Goal: Navigation & Orientation: Find specific page/section

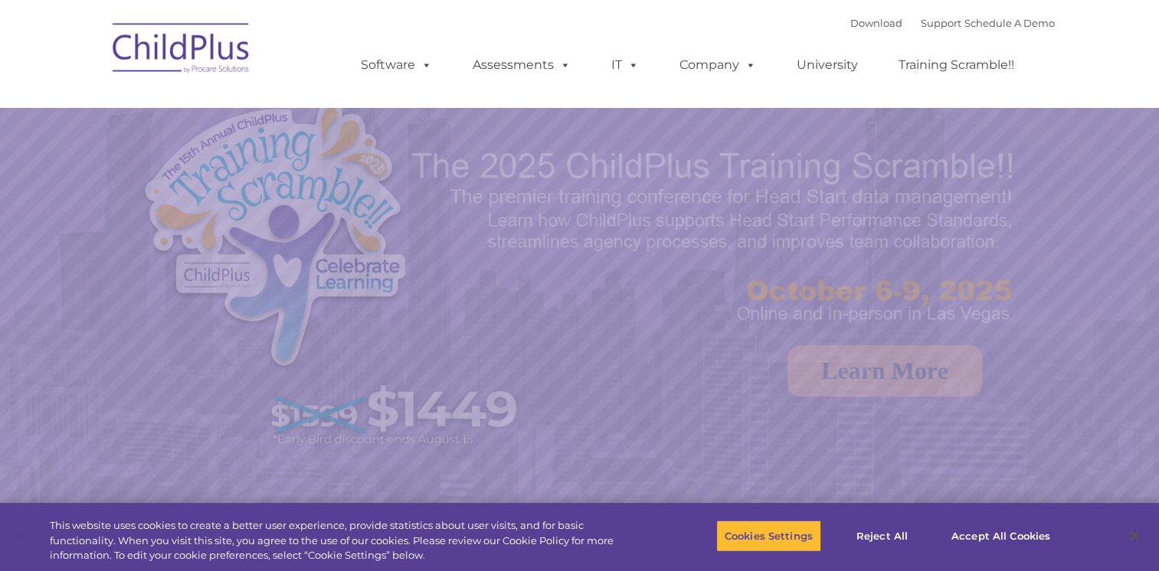
select select "MEDIUM"
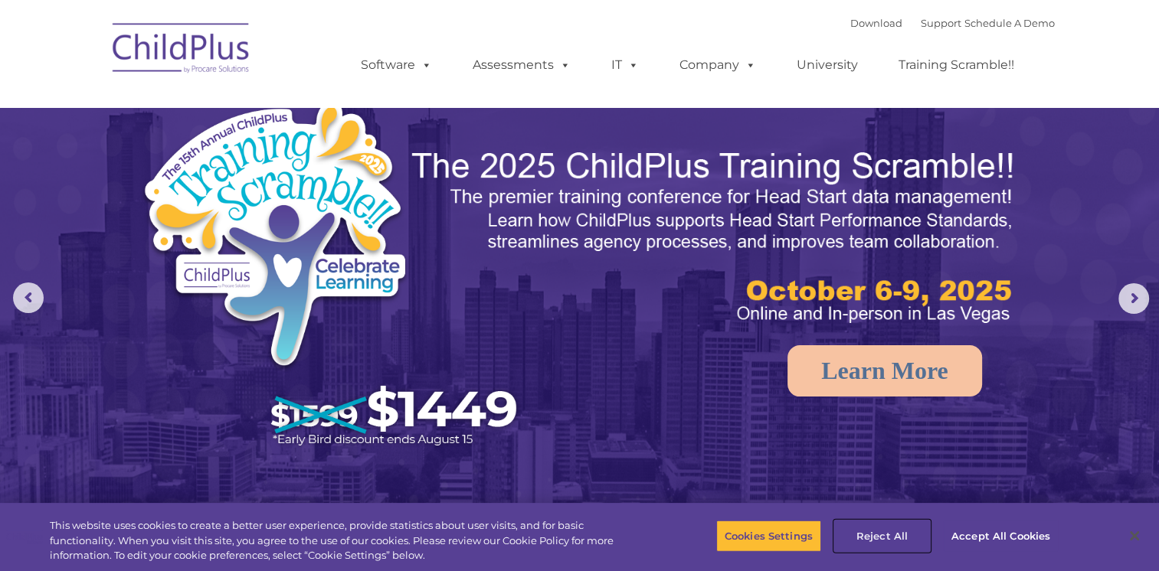
click at [883, 536] on button "Reject All" at bounding box center [882, 536] width 96 height 32
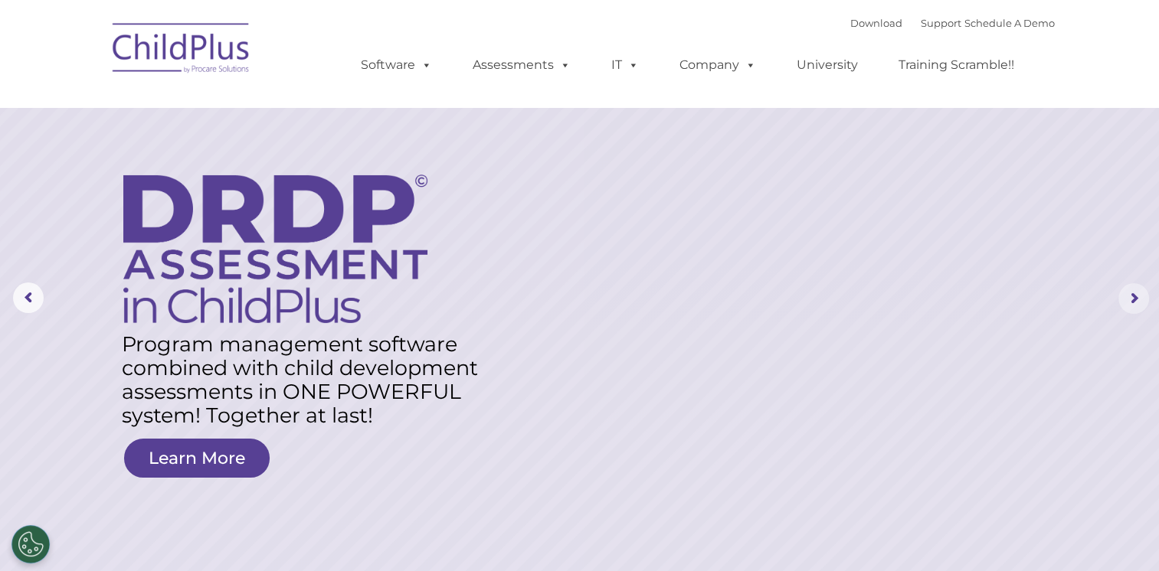
click at [1130, 305] on rs-arrow at bounding box center [1133, 298] width 31 height 31
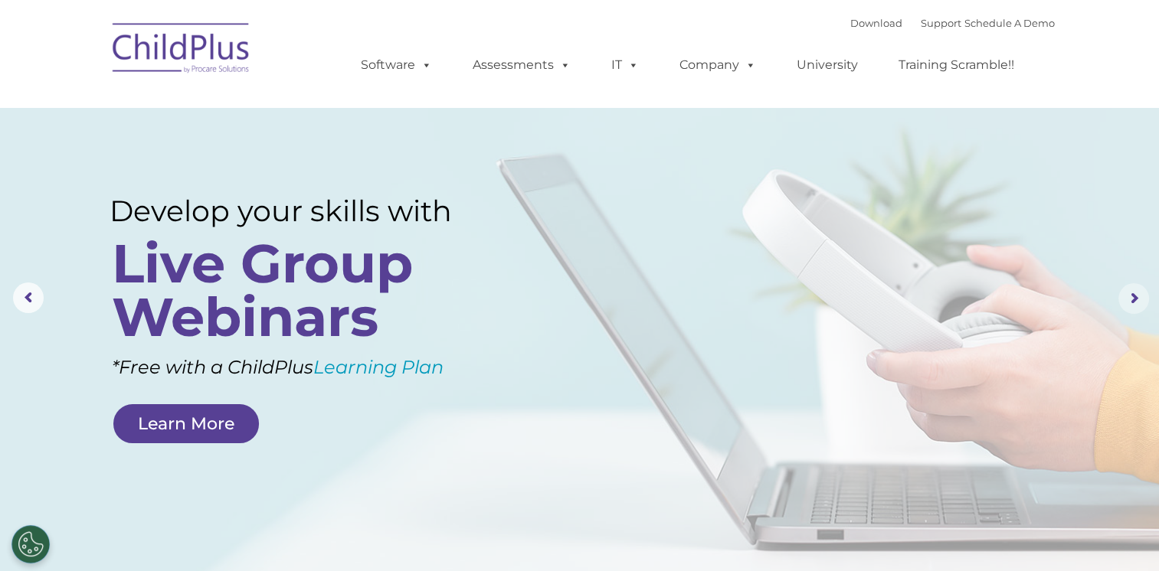
click at [1130, 305] on rs-arrow at bounding box center [1133, 298] width 31 height 31
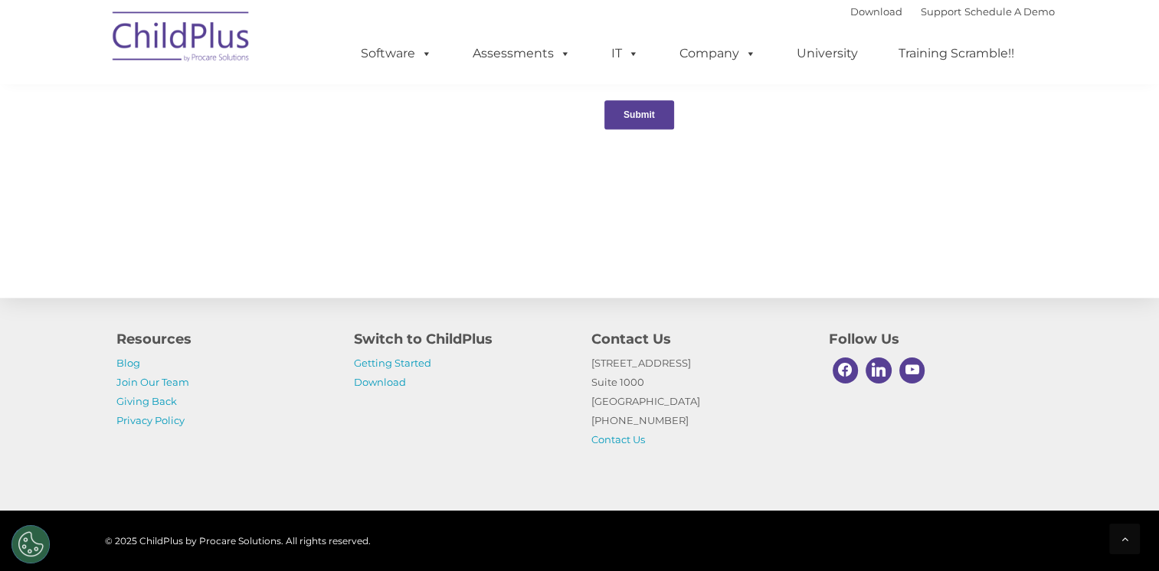
scroll to position [1683, 0]
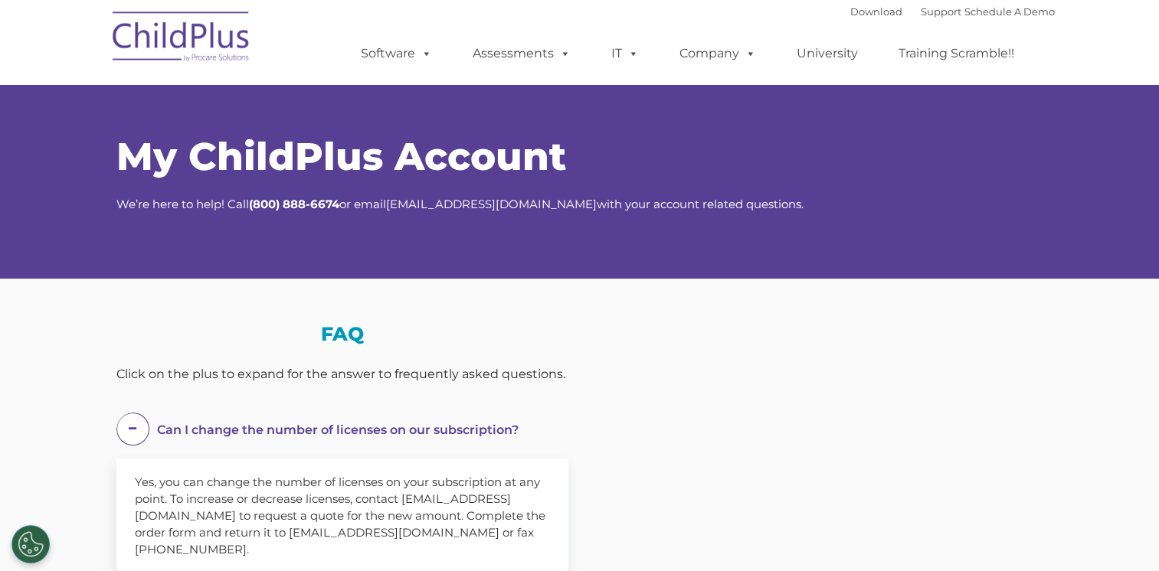
select select "MEDIUM"
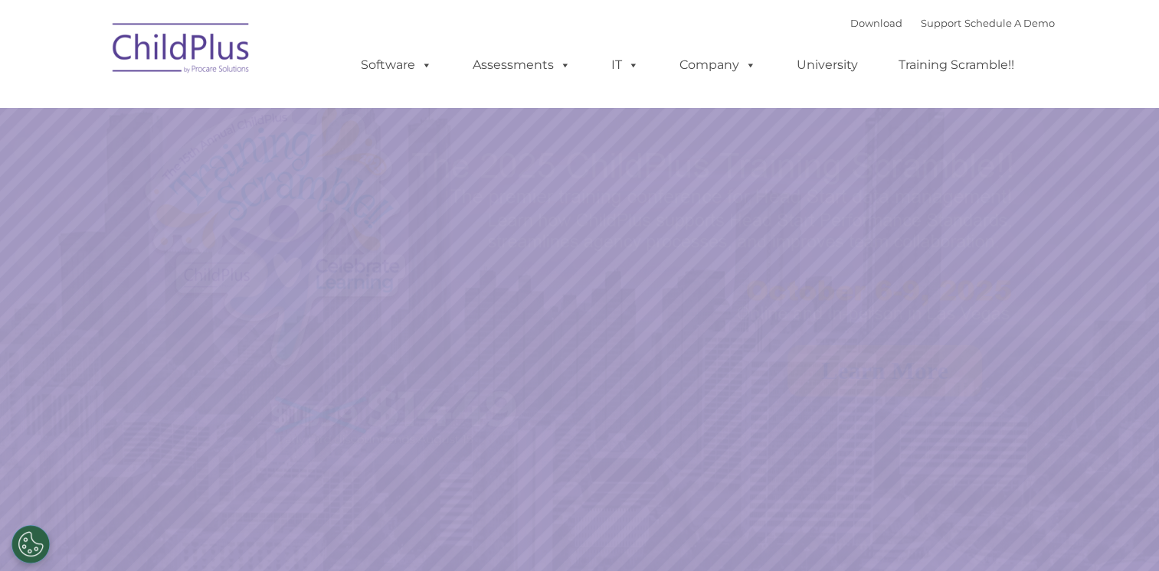
select select "MEDIUM"
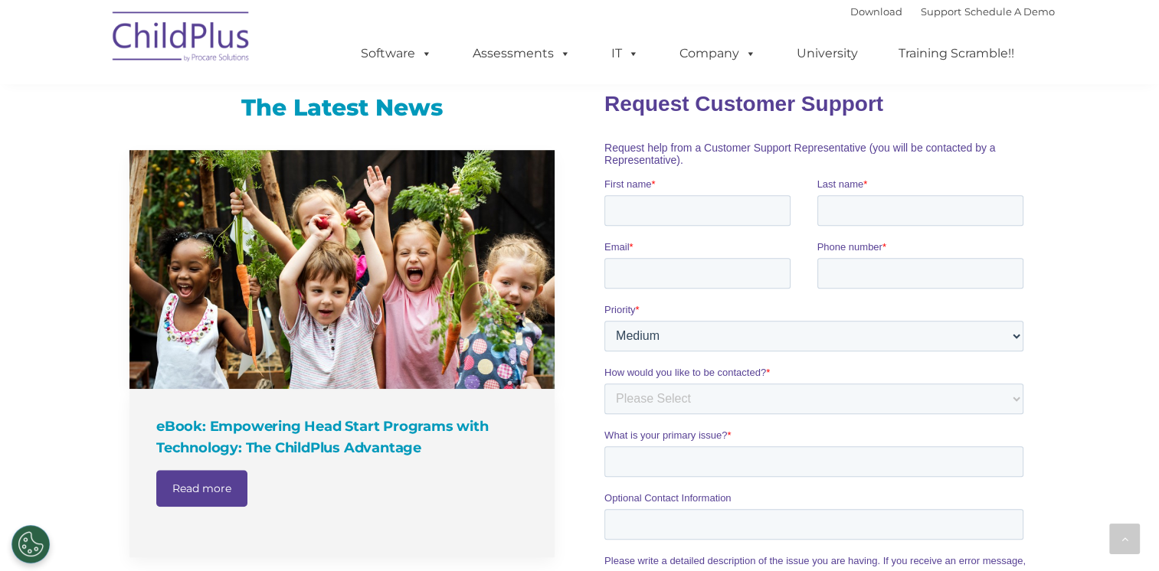
scroll to position [978, 0]
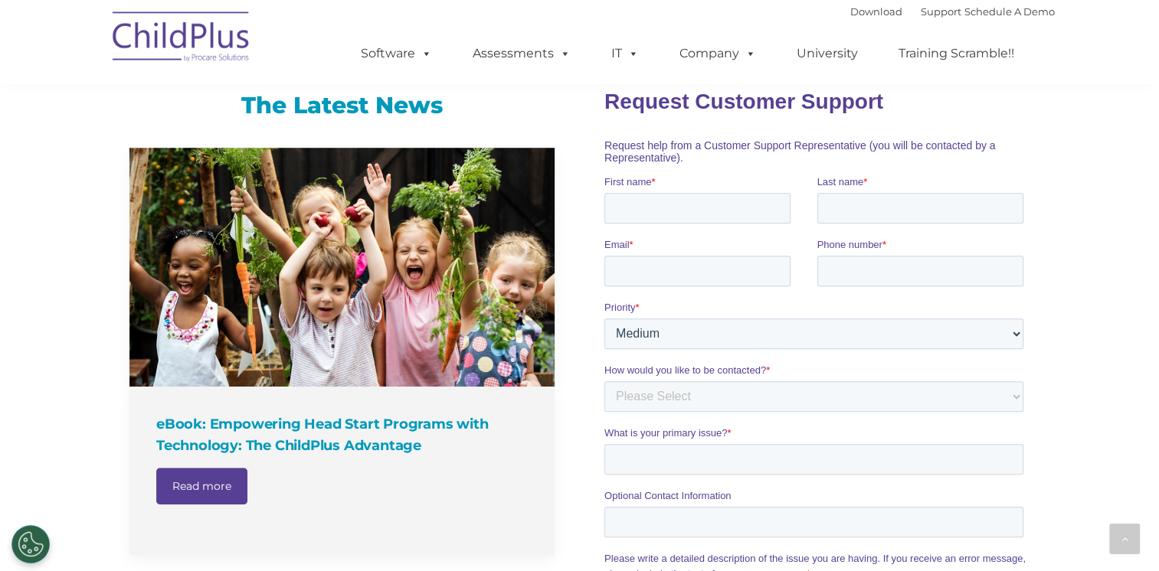
click at [1142, 320] on div "The Latest News eBook: Empowering Head Start Programs with Technology: The Chil…" at bounding box center [579, 453] width 1159 height 793
